Goal: Task Accomplishment & Management: Complete application form

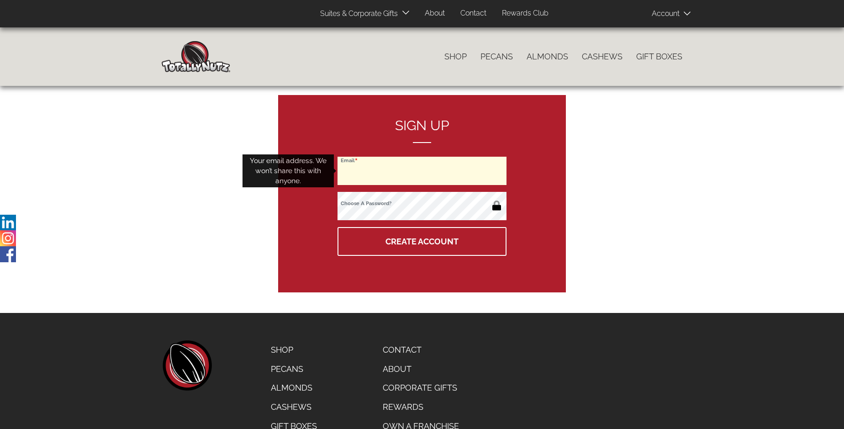
click at [422, 171] on input "Email" at bounding box center [422, 171] width 169 height 28
type input "[EMAIL_ADDRESS][DOMAIN_NAME]"
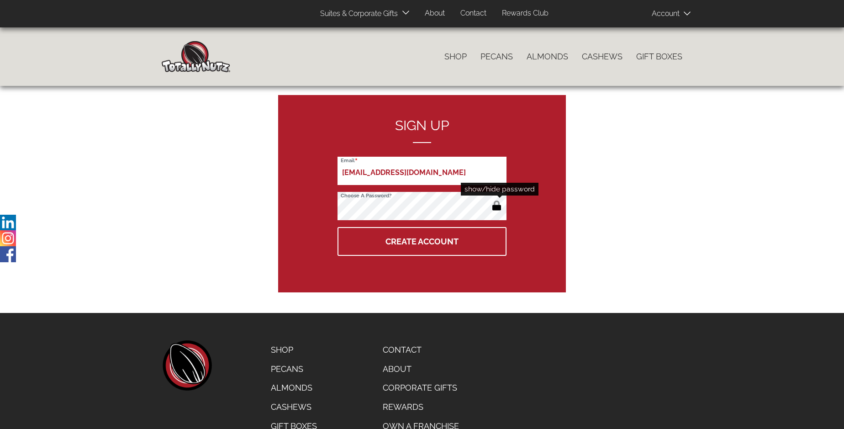
click at [497, 206] on button "button" at bounding box center [496, 206] width 15 height 15
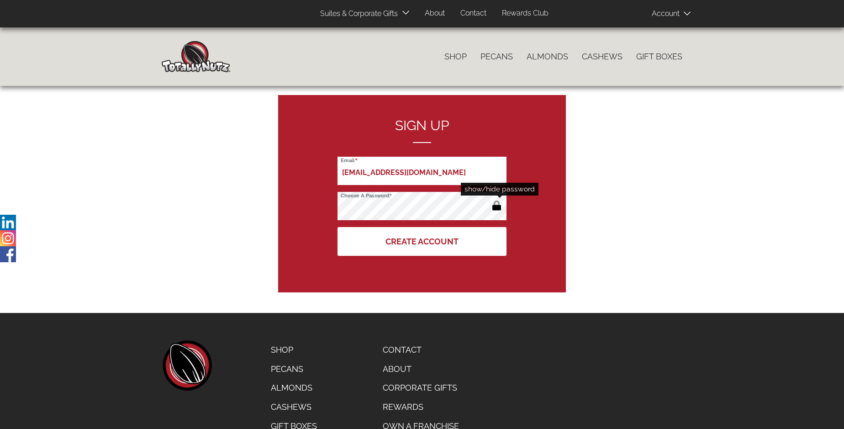
click at [422, 241] on button "Create Account" at bounding box center [422, 241] width 169 height 29
